Goal: Find specific page/section: Find specific page/section

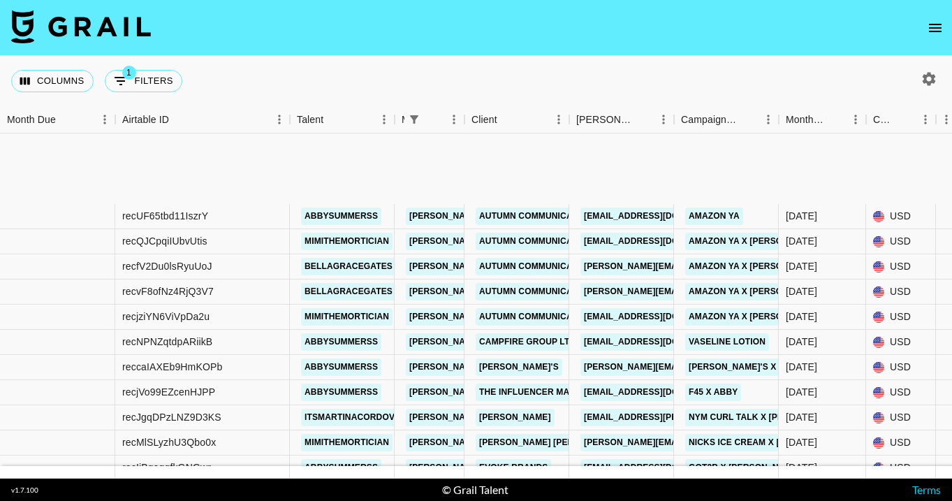
scroll to position [136, 0]
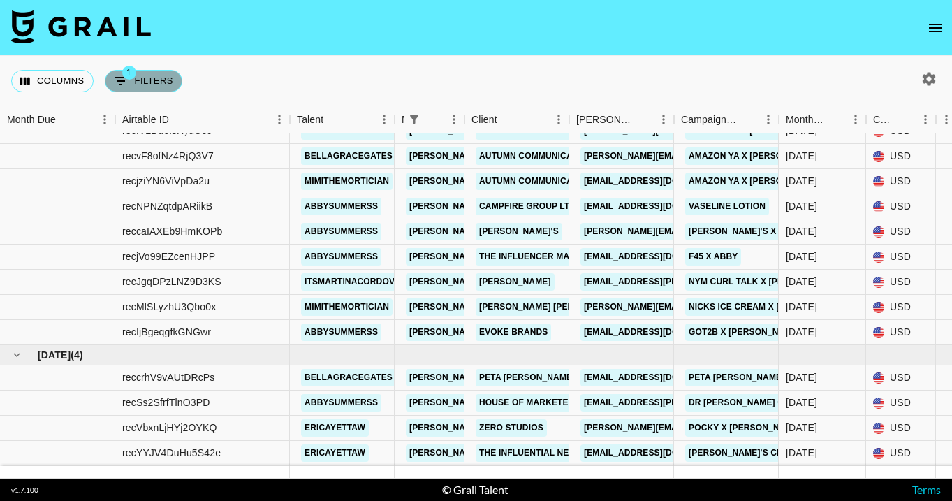
click at [129, 78] on span "1" at bounding box center [129, 73] width 14 height 14
select select "managerIds"
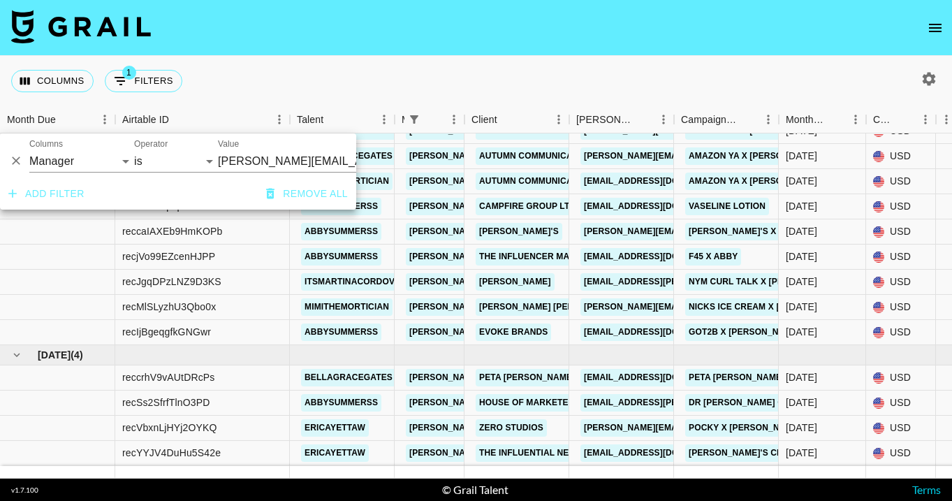
click at [241, 156] on input "[PERSON_NAME][EMAIL_ADDRESS][DOMAIN_NAME]" at bounding box center [303, 161] width 170 height 22
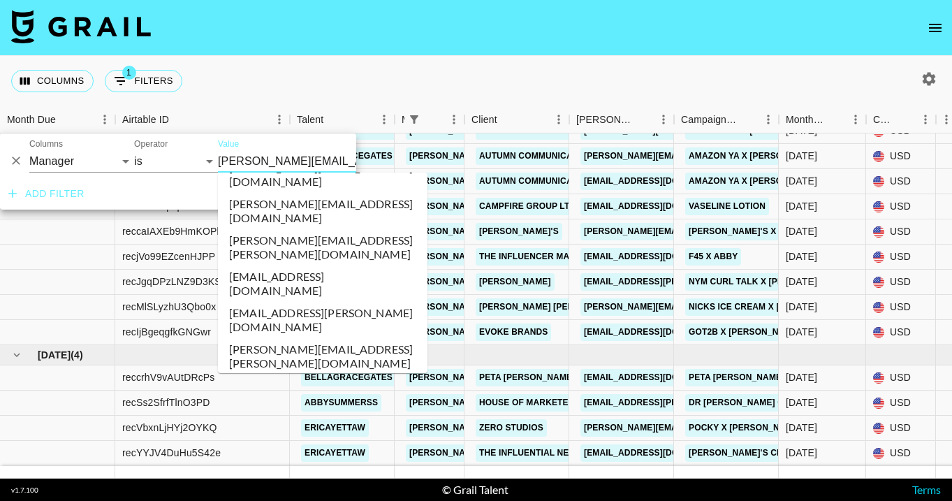
scroll to position [3720, 0]
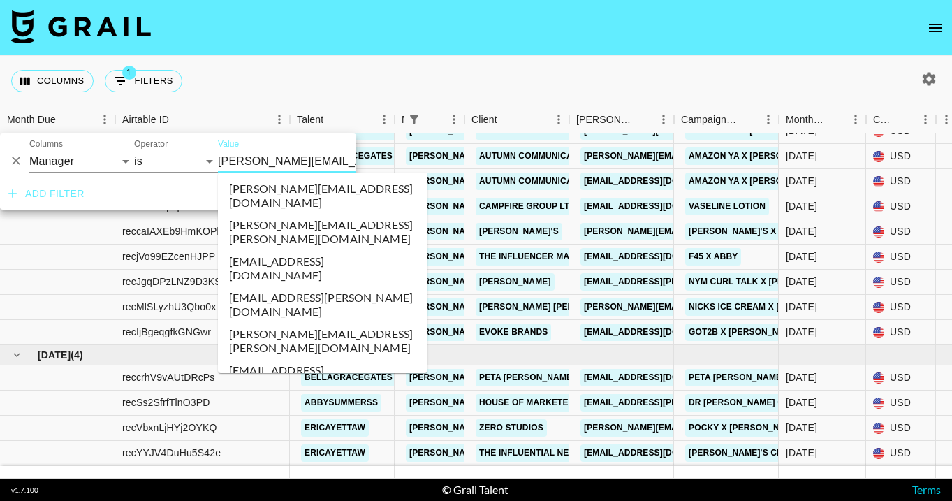
type input "[PERSON_NAME][EMAIL_ADDRESS][DOMAIN_NAME]"
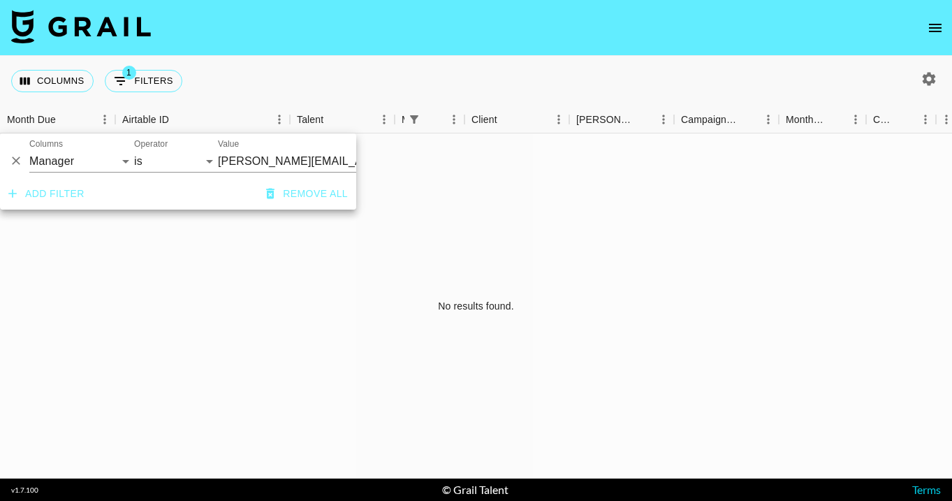
click at [367, 67] on div "Columns 1 Filters + Booking" at bounding box center [476, 81] width 952 height 50
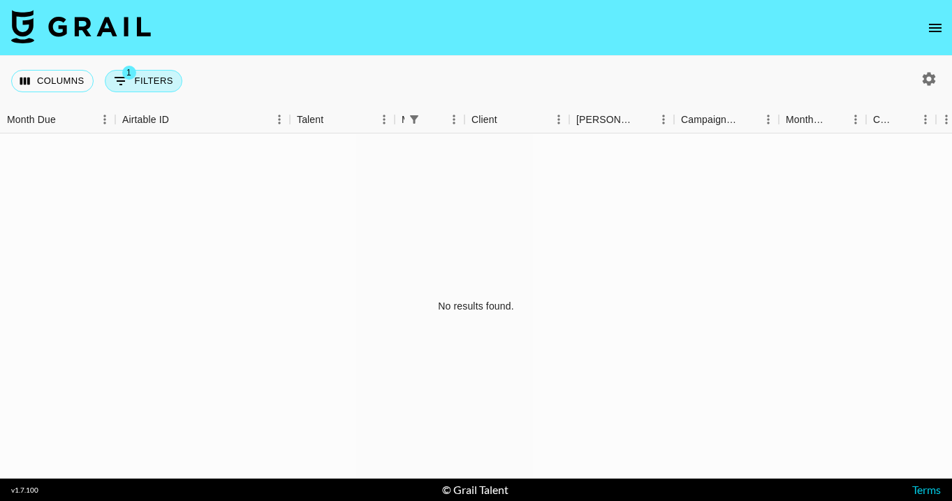
click at [154, 80] on button "1 Filters" at bounding box center [144, 81] width 78 height 22
select select "managerIds"
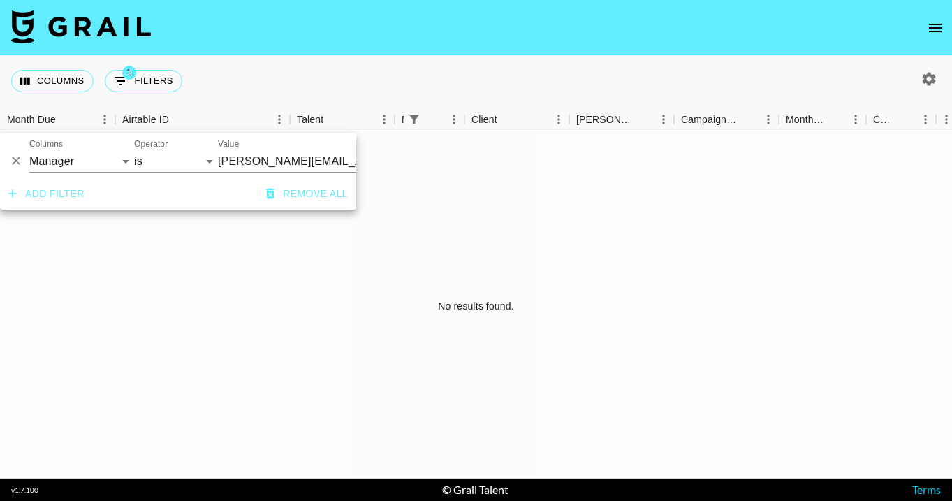
click at [490, 69] on div "Columns 1 Filters + Booking" at bounding box center [476, 81] width 952 height 50
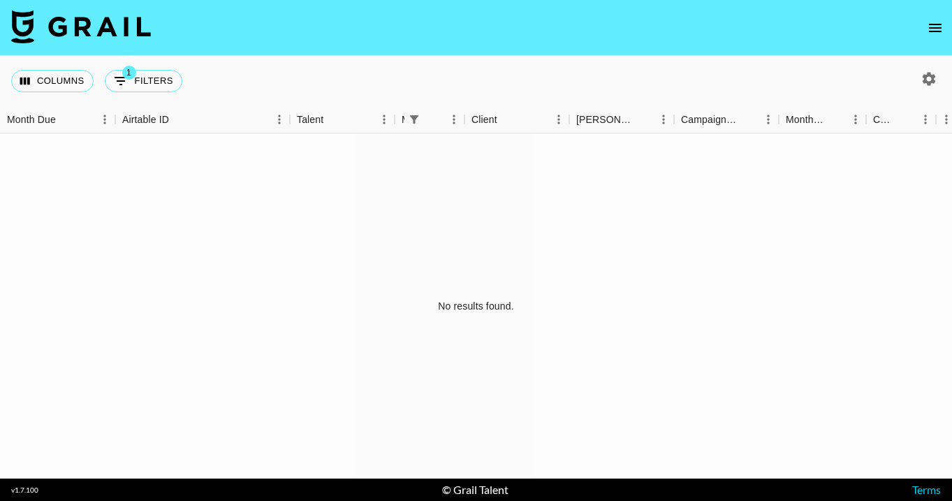
click at [923, 80] on icon "button" at bounding box center [929, 79] width 17 height 17
select select "[DATE]"
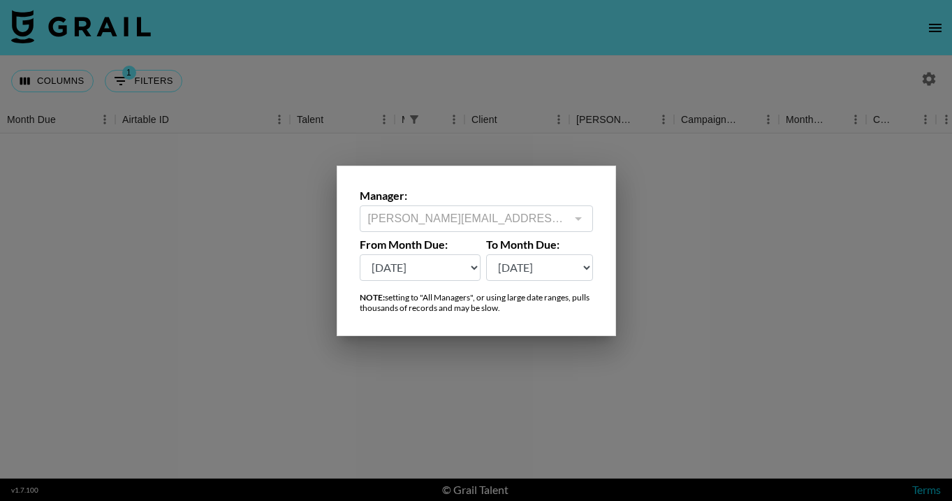
click at [526, 208] on div "[PERSON_NAME][EMAIL_ADDRESS][DOMAIN_NAME] ​" at bounding box center [476, 218] width 233 height 27
click at [469, 39] on div at bounding box center [476, 250] width 952 height 501
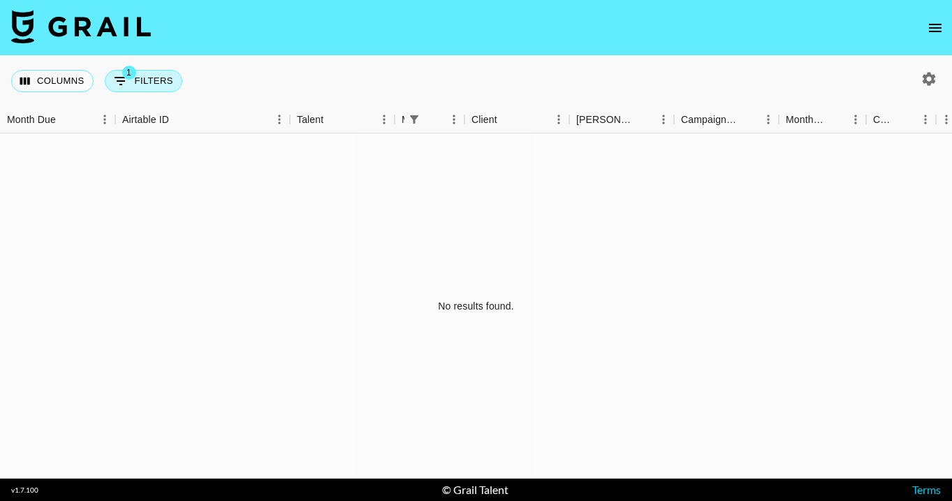
click at [154, 80] on button "1 Filters" at bounding box center [144, 81] width 78 height 22
select select "managerIds"
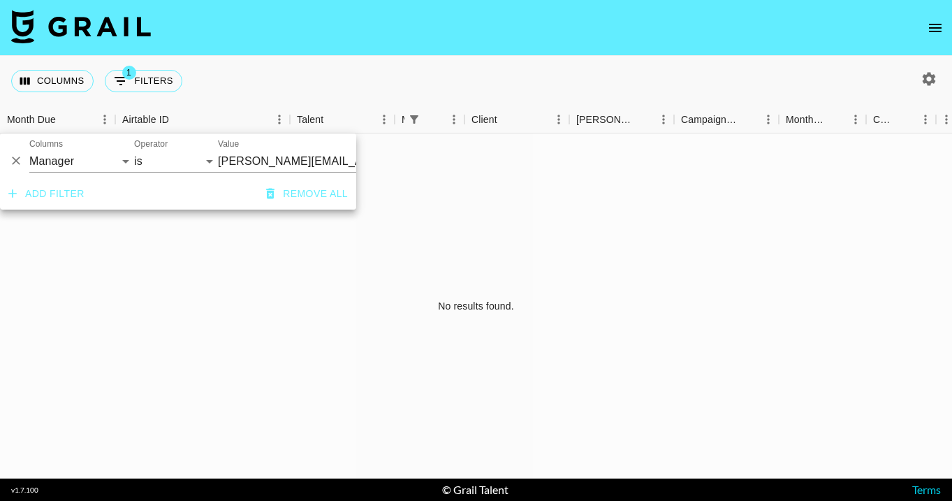
click at [249, 162] on input "[PERSON_NAME][EMAIL_ADDRESS][DOMAIN_NAME]" at bounding box center [303, 161] width 170 height 22
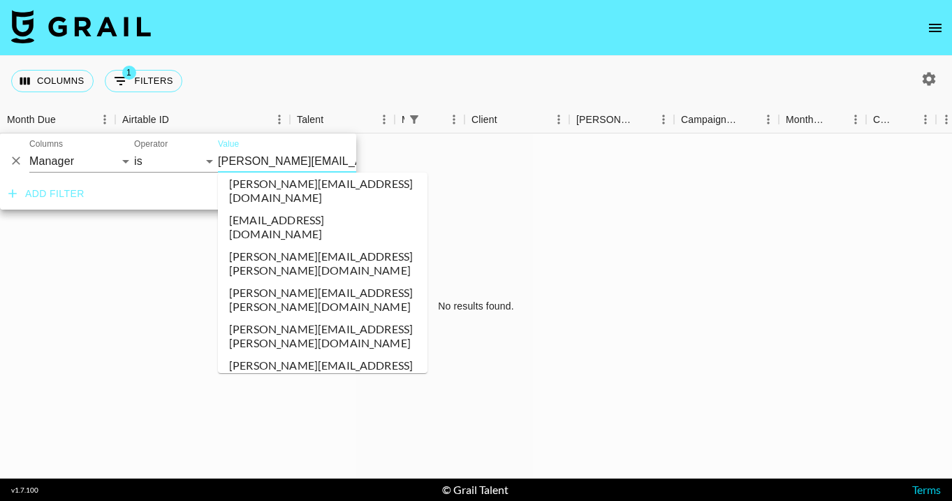
scroll to position [4319, 0]
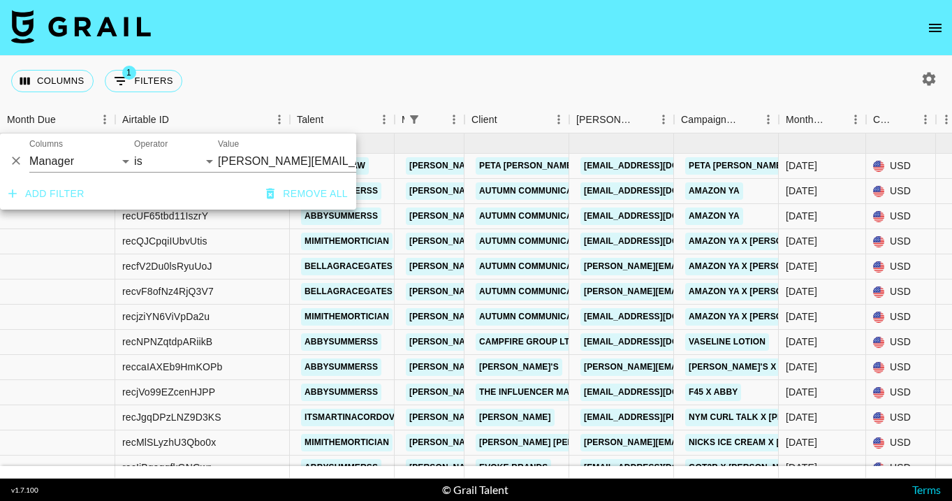
click at [377, 65] on div "Columns 1 Filters + Booking" at bounding box center [476, 81] width 952 height 50
